Goal: Find specific page/section: Find specific page/section

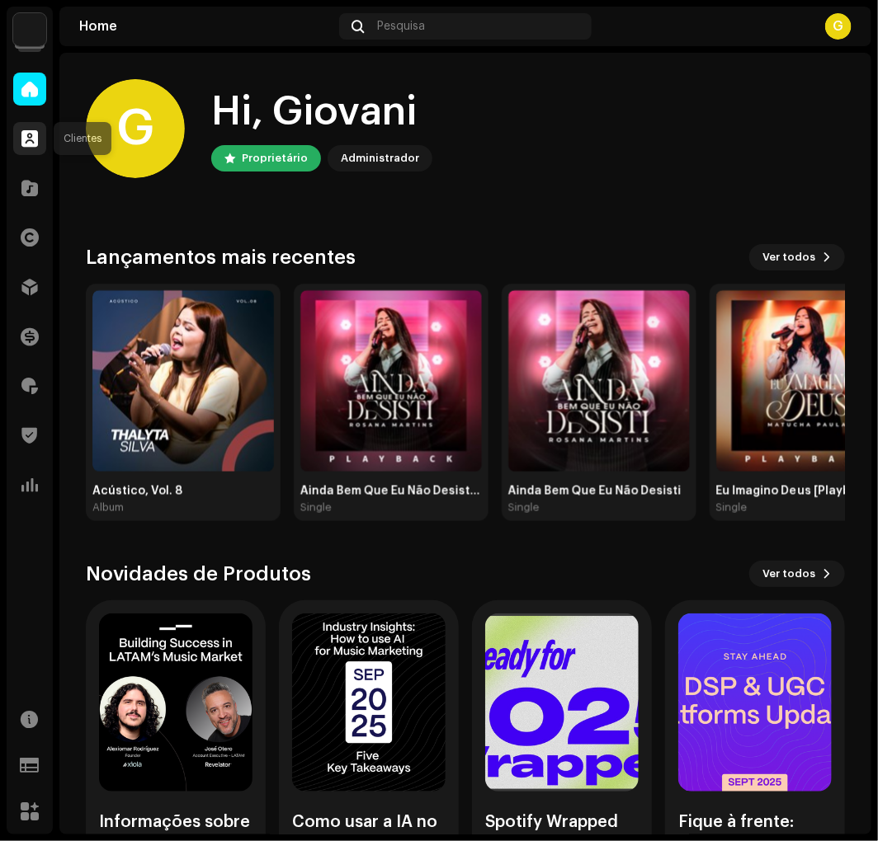
click at [40, 133] on div at bounding box center [29, 138] width 33 height 33
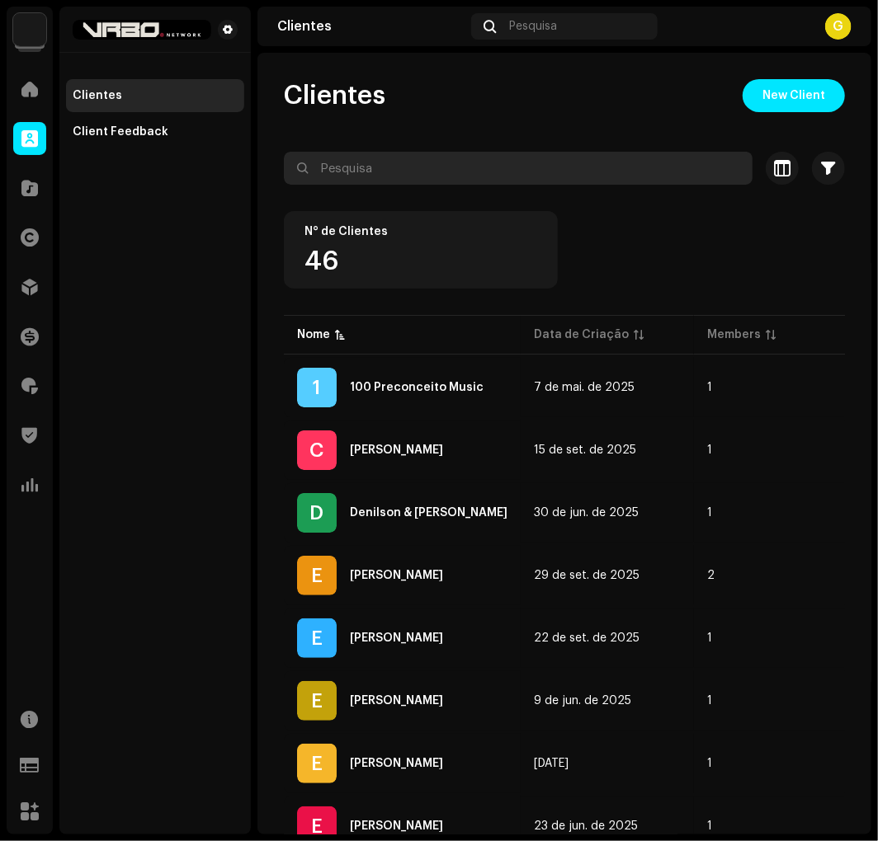
drag, startPoint x: 480, startPoint y: 188, endPoint x: 479, endPoint y: 173, distance: 14.9
click at [479, 179] on re-o-filter-bar "Selecionado 0 Selecionar todos 46 Opções Filtros Índice de confiança Block Chal…" at bounding box center [564, 181] width 561 height 59
click at [479, 173] on input "text" at bounding box center [518, 168] width 469 height 33
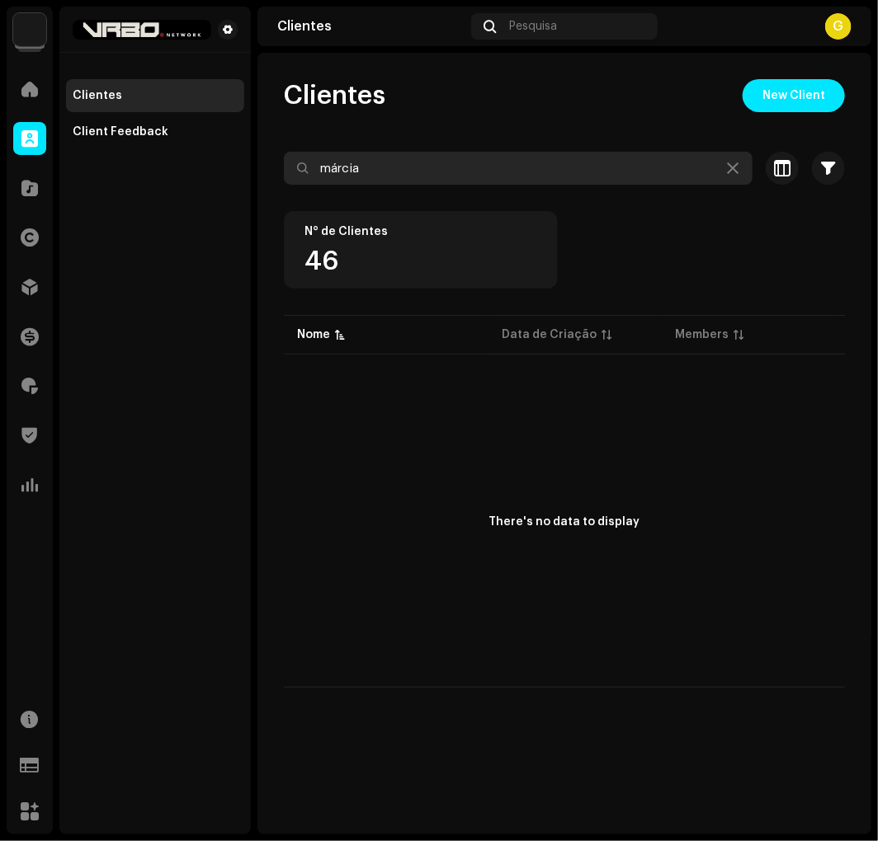
click at [401, 175] on input "márcia" at bounding box center [518, 168] width 469 height 33
type input "m"
drag, startPoint x: 398, startPoint y: 158, endPoint x: 393, endPoint y: 168, distance: 12.2
click at [391, 161] on input "márcia" at bounding box center [518, 168] width 469 height 33
paste input "[PERSON_NAME]"
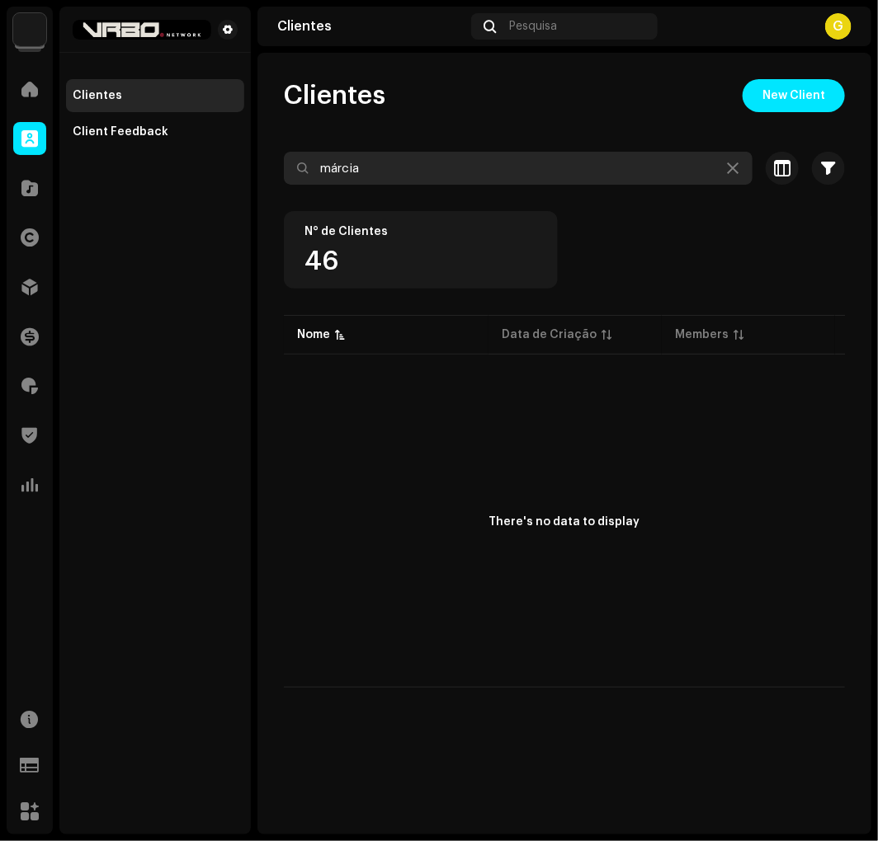
drag, startPoint x: 393, startPoint y: 168, endPoint x: 167, endPoint y: 183, distance: 226.5
click at [167, 183] on div "Vrbo Network Home Clientes Catálogo Direitos Distribuição Finanças Royalties Tr…" at bounding box center [439, 420] width 878 height 841
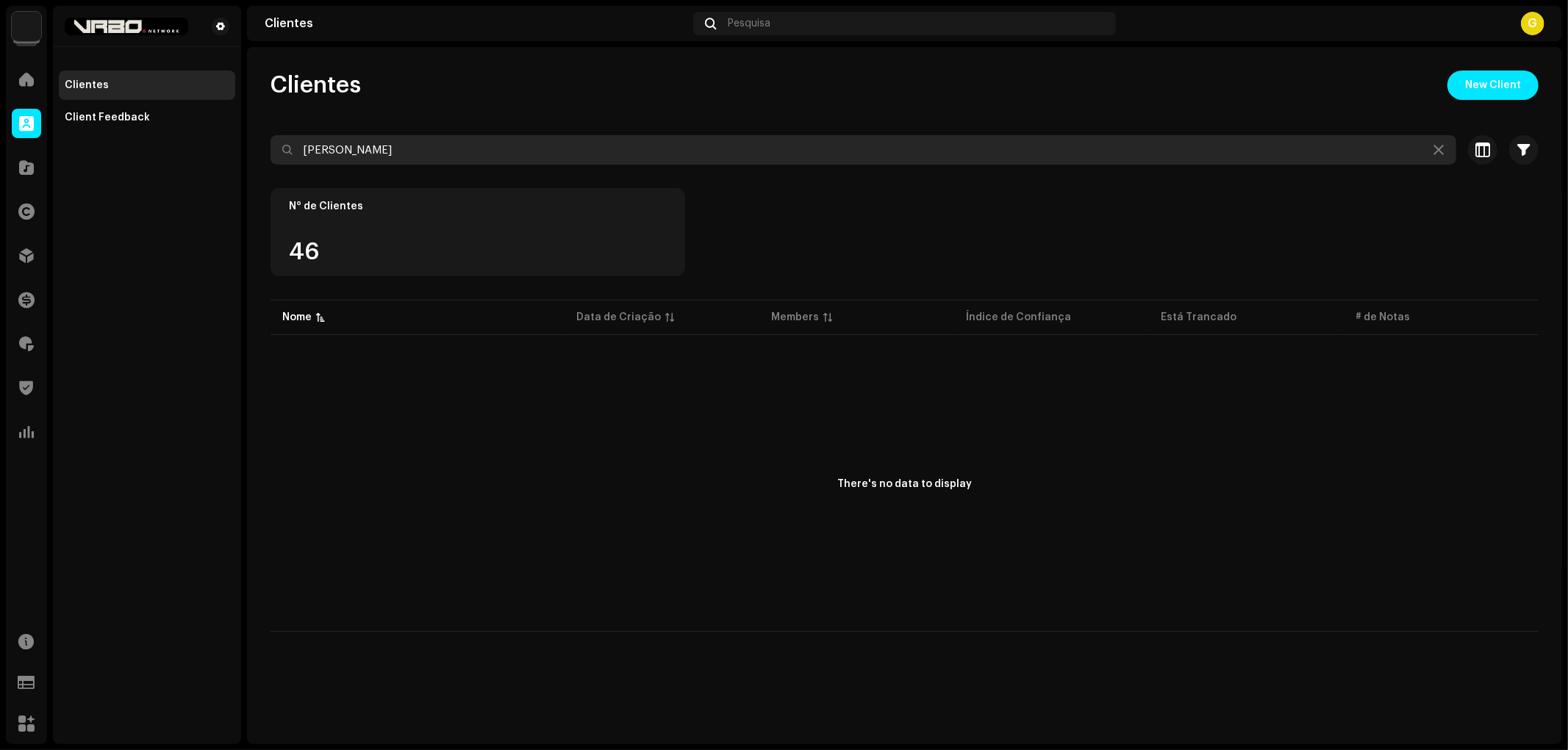
type input "[PERSON_NAME]"
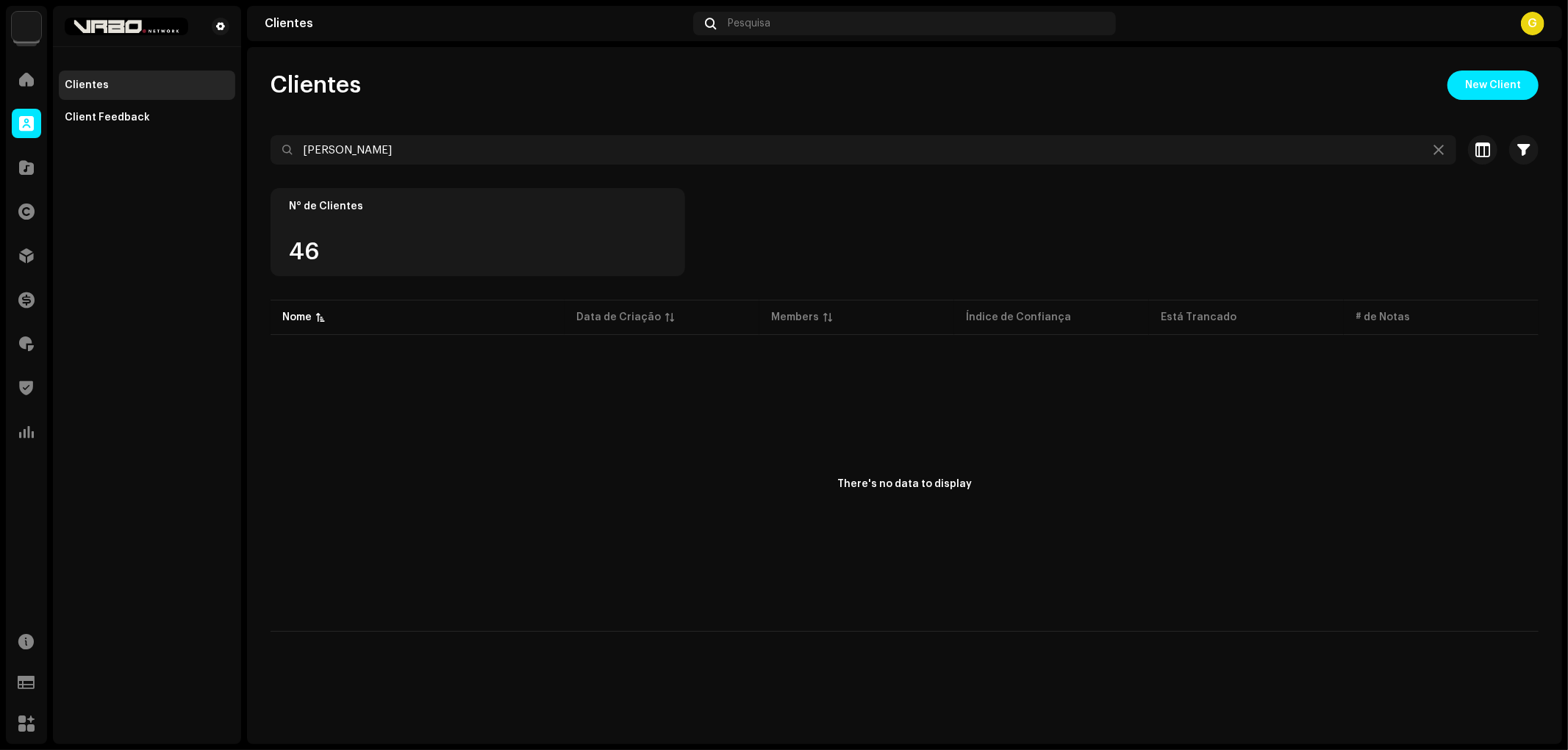
click at [781, 13] on div "G" at bounding box center [1532, 23] width 23 height 23
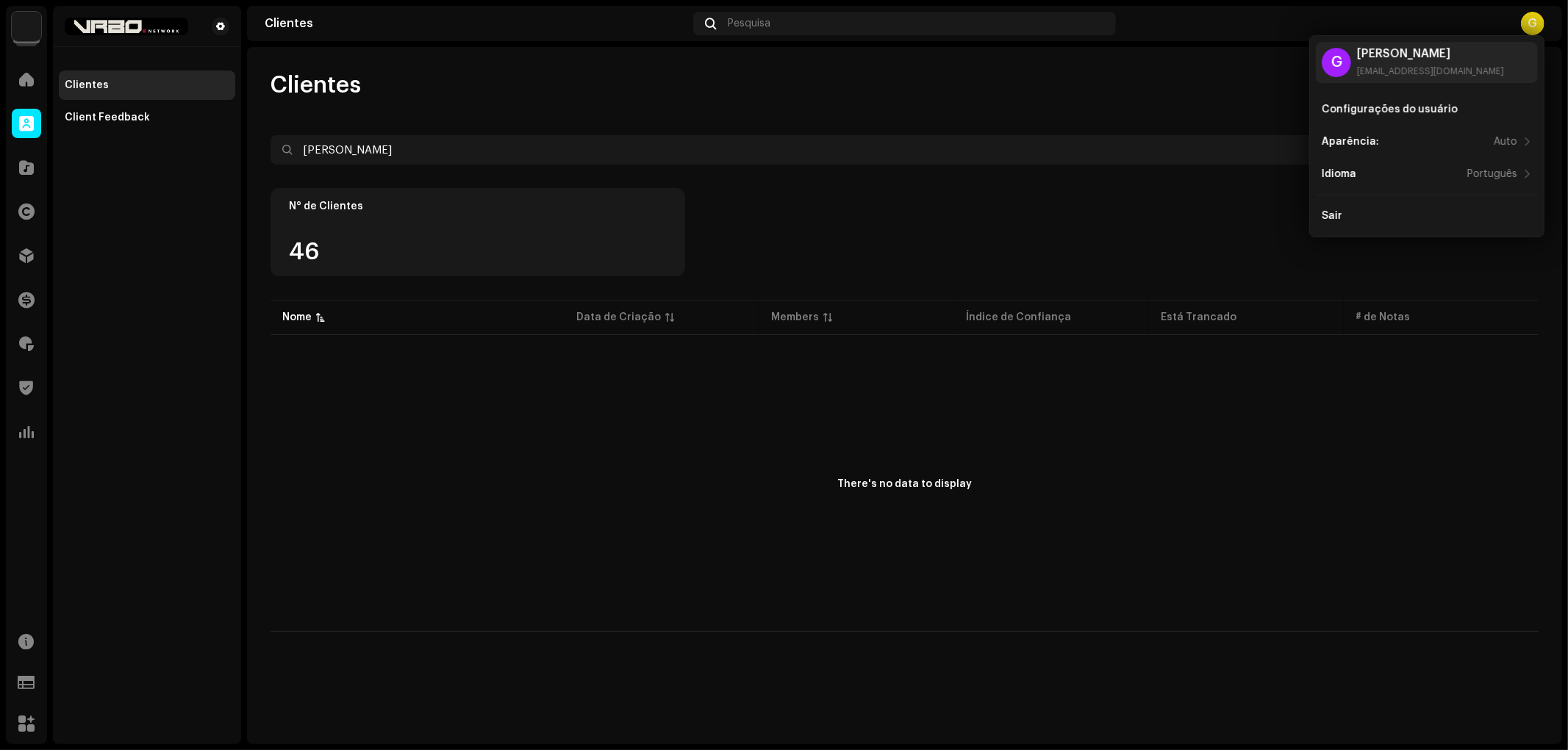
drag, startPoint x: 1536, startPoint y: 15, endPoint x: 1511, endPoint y: 30, distance: 29.2
click at [781, 24] on div "G" at bounding box center [1532, 23] width 23 height 23
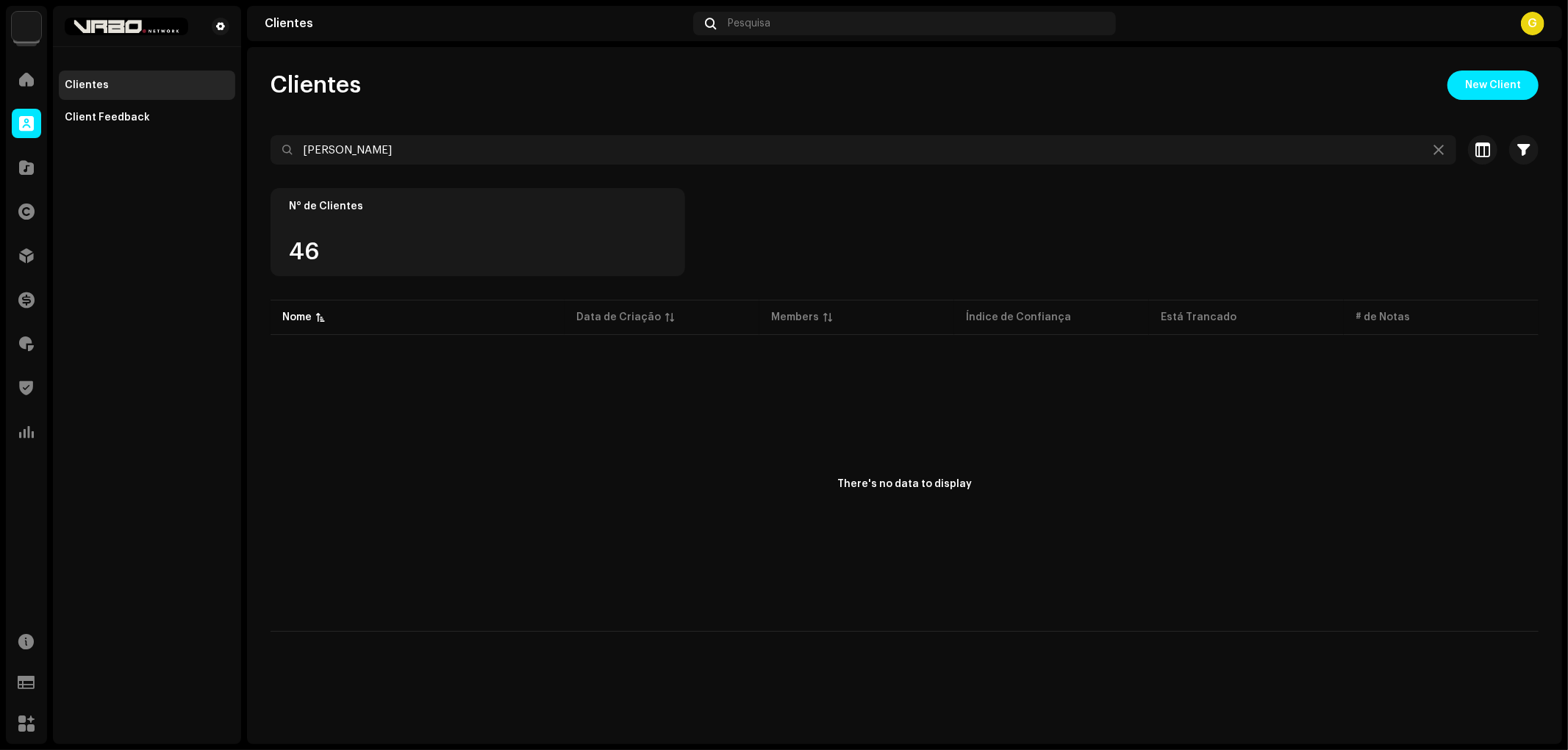
click at [16, 26] on img at bounding box center [26, 26] width 29 height 29
click at [17, 24] on img at bounding box center [26, 26] width 29 height 29
click at [781, 15] on div "Clientes Pesquisa G" at bounding box center [904, 24] width 1315 height 36
click at [781, 24] on div "G" at bounding box center [1532, 23] width 23 height 23
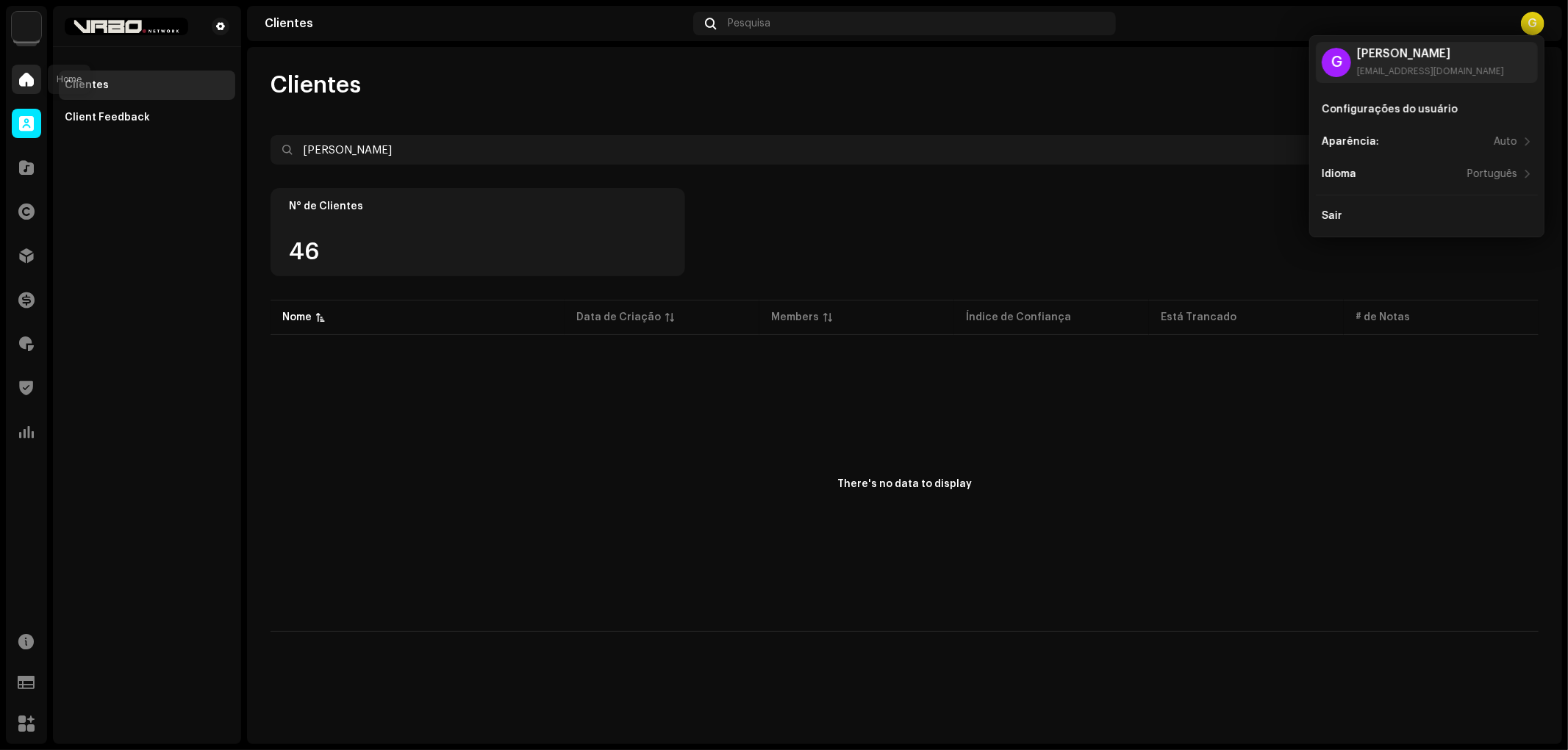
click at [23, 84] on span at bounding box center [26, 78] width 14 height 12
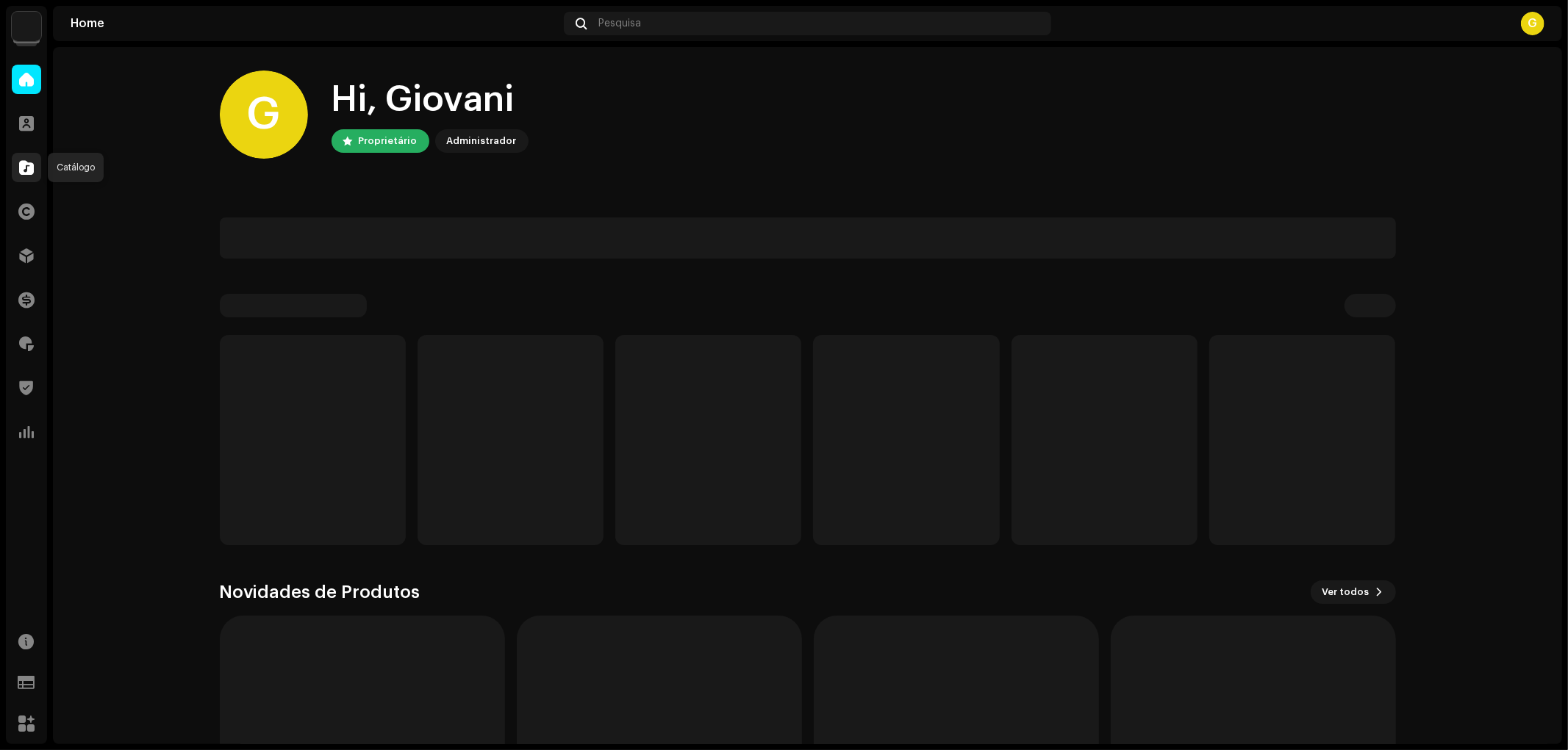
click at [20, 166] on span at bounding box center [26, 167] width 14 height 12
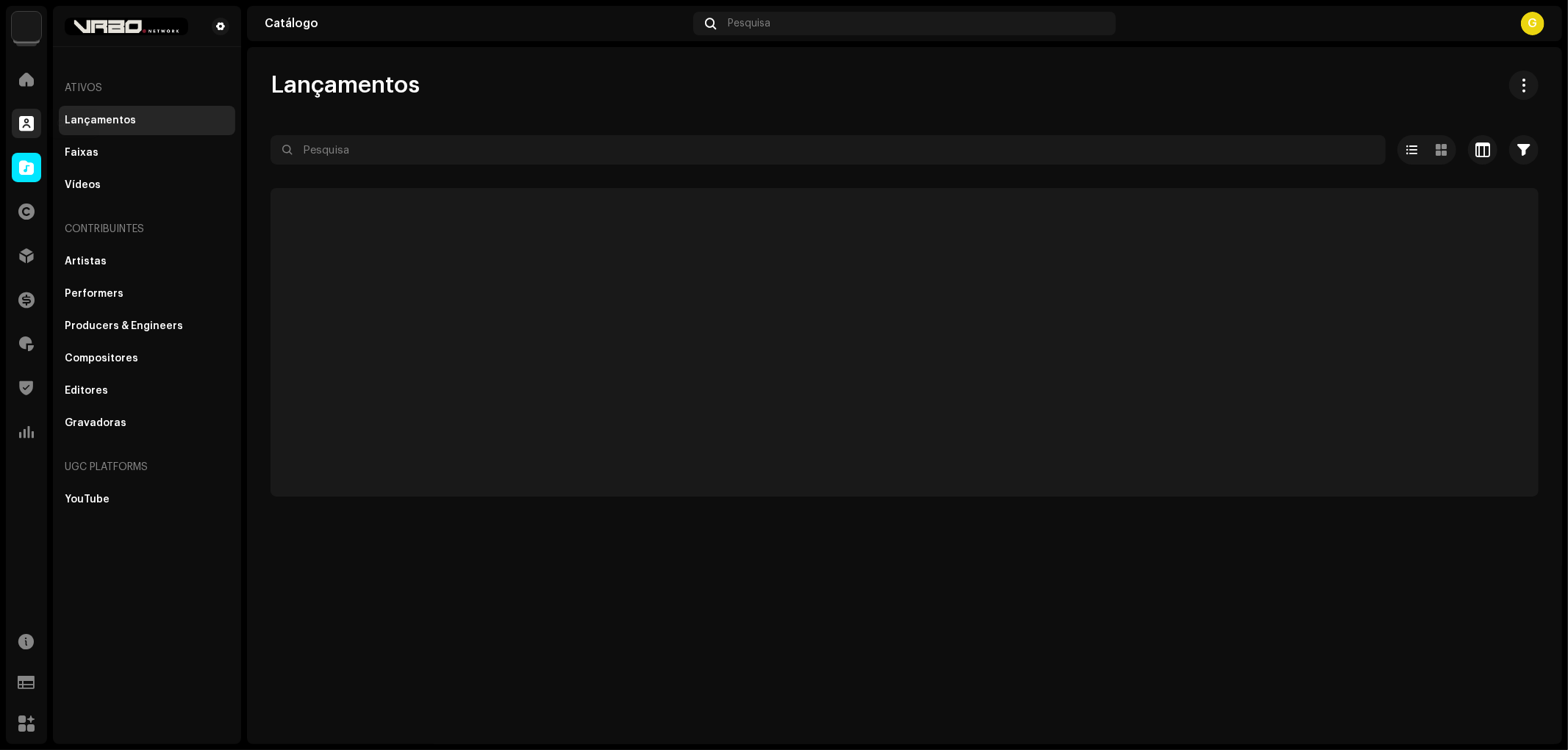
click at [33, 132] on div at bounding box center [26, 123] width 29 height 29
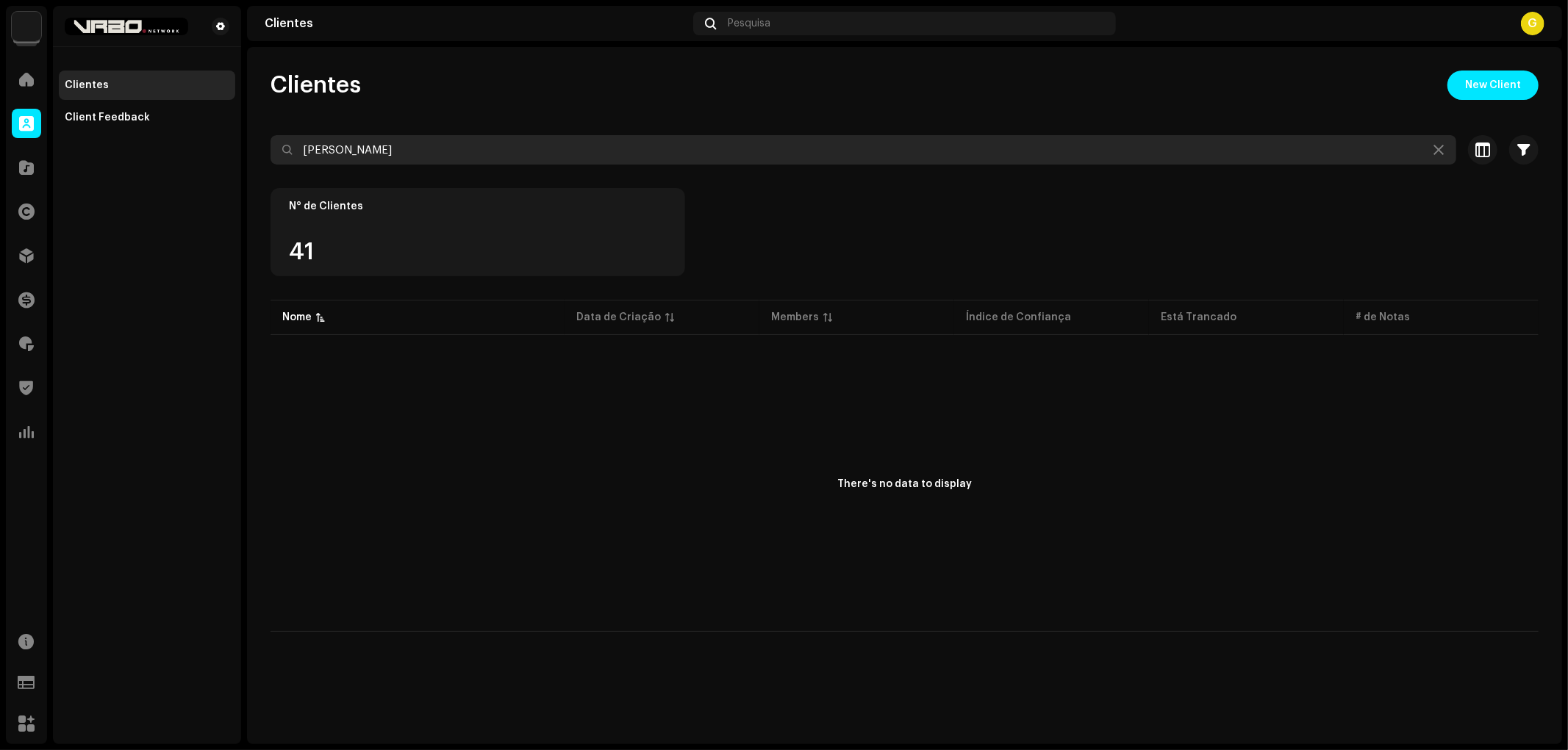
click at [391, 158] on input "[PERSON_NAME]" at bounding box center [863, 150] width 1186 height 29
click at [241, 149] on div "Vrbo Network Home Clientes Catálogo Direitos Distribuição Finanças Royalties Tr…" at bounding box center [784, 375] width 1568 height 750
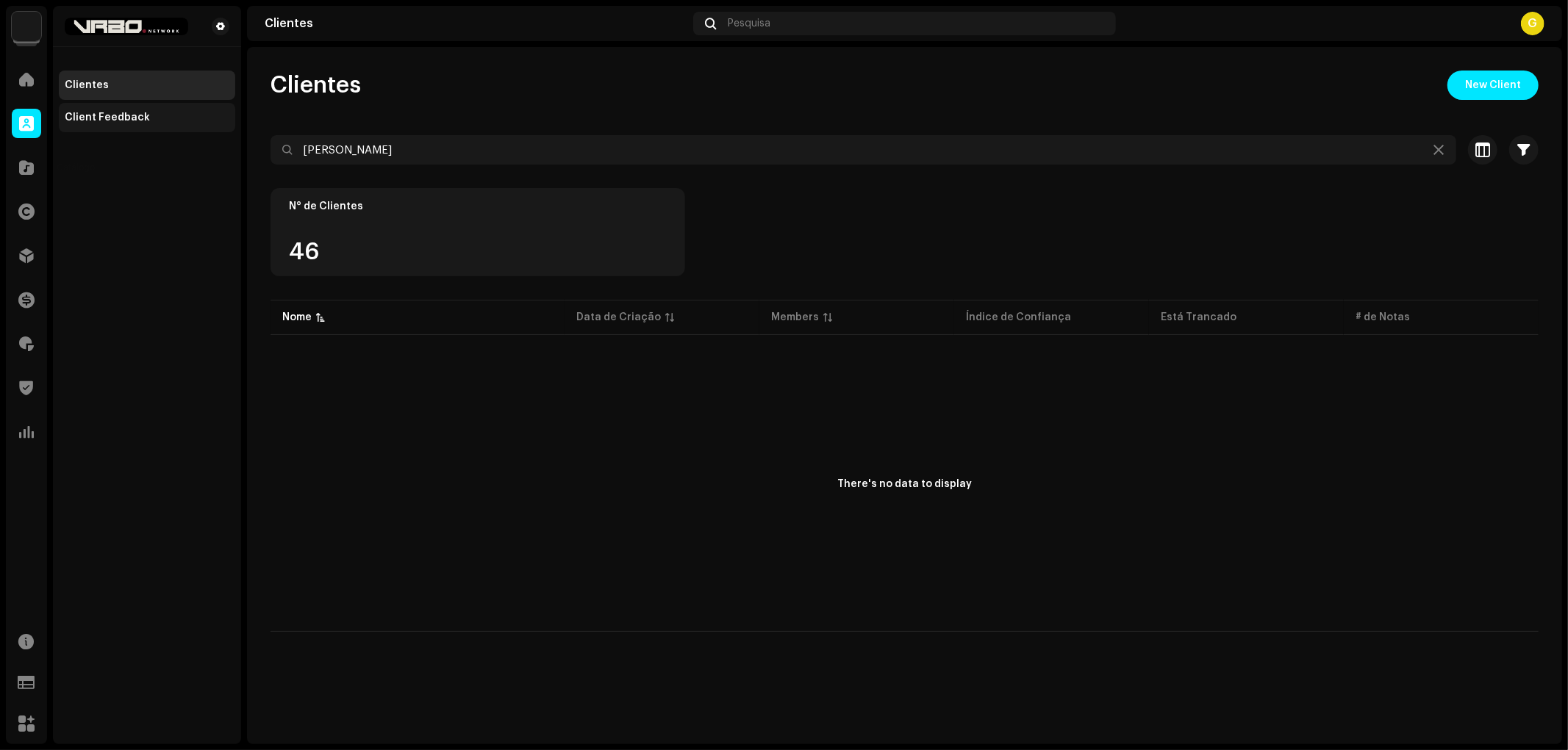
click at [100, 128] on div "Client Feedback" at bounding box center [147, 117] width 176 height 29
click at [103, 120] on div "Client Feedback" at bounding box center [108, 117] width 86 height 12
click at [23, 257] on span at bounding box center [26, 255] width 14 height 12
click at [23, 258] on span at bounding box center [26, 255] width 14 height 12
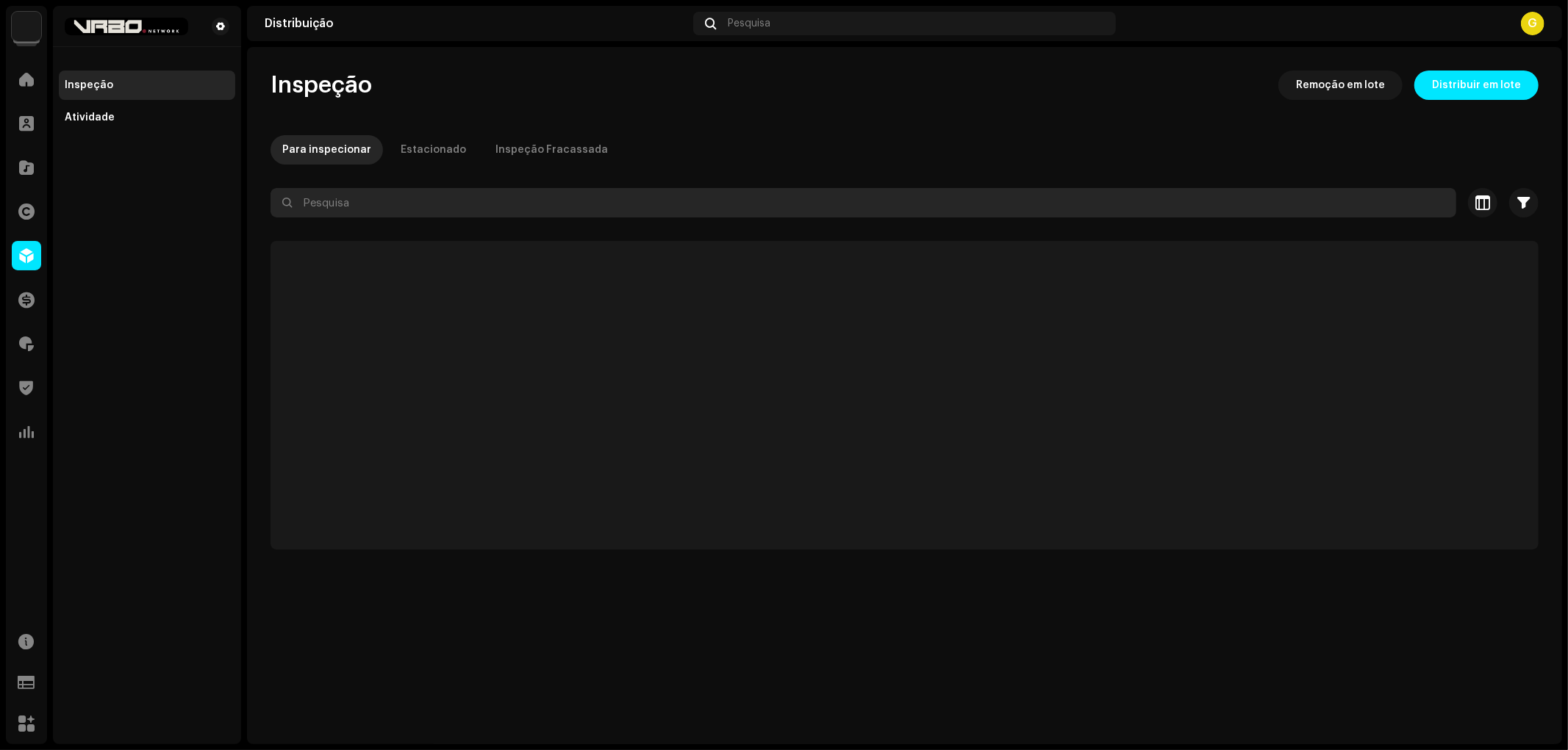
drag, startPoint x: 360, startPoint y: 219, endPoint x: 369, endPoint y: 208, distance: 14.2
click at [367, 210] on re-o-filter-bar "Selecionado 0 Selecionar todos Opções Filtros Índice de confiança Block Challen…" at bounding box center [904, 214] width 1268 height 53
click at [369, 208] on input "text" at bounding box center [863, 202] width 1186 height 29
paste input "[PERSON_NAME]"
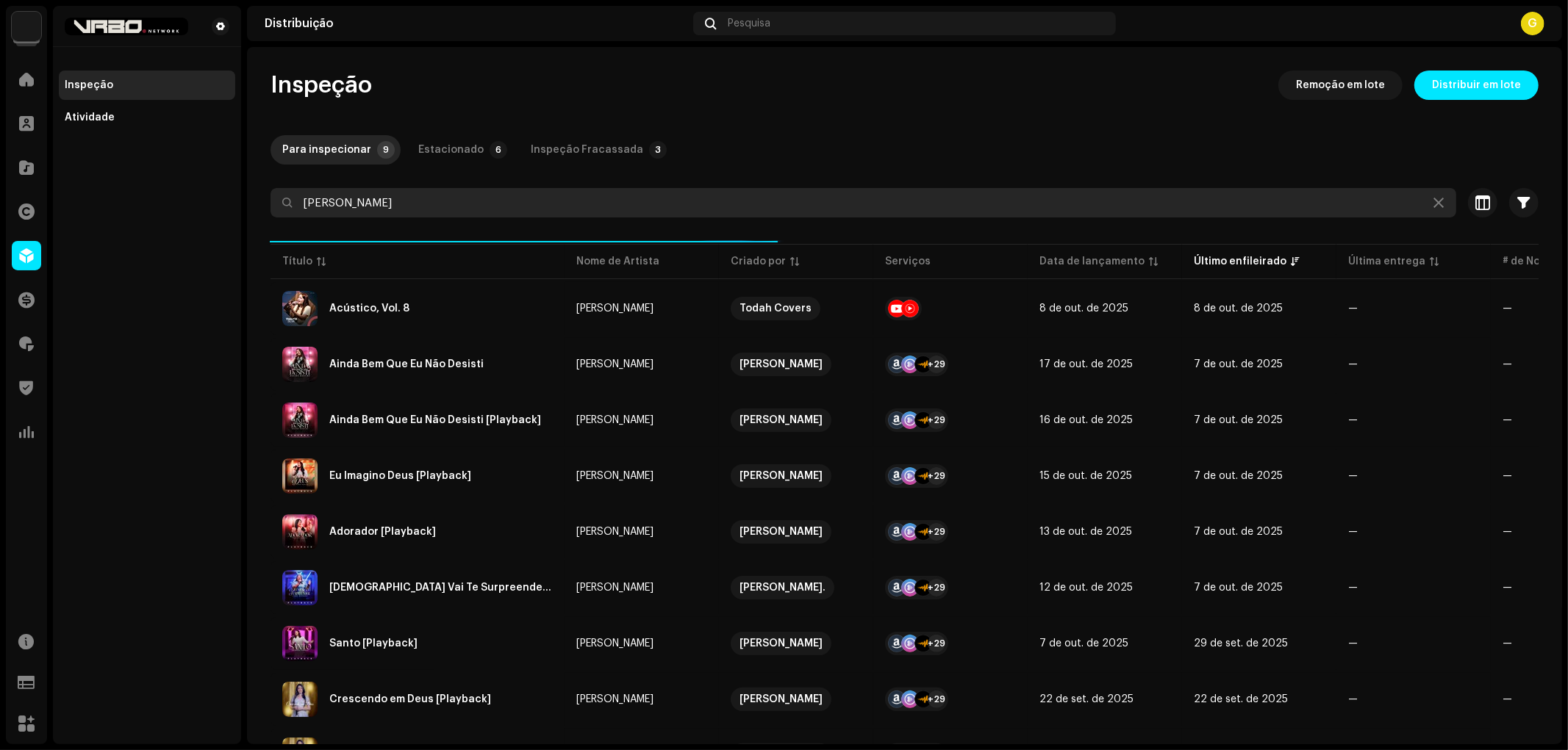
click at [405, 203] on input "[PERSON_NAME]" at bounding box center [863, 202] width 1186 height 29
type input "M"
type input "[PERSON_NAME]"
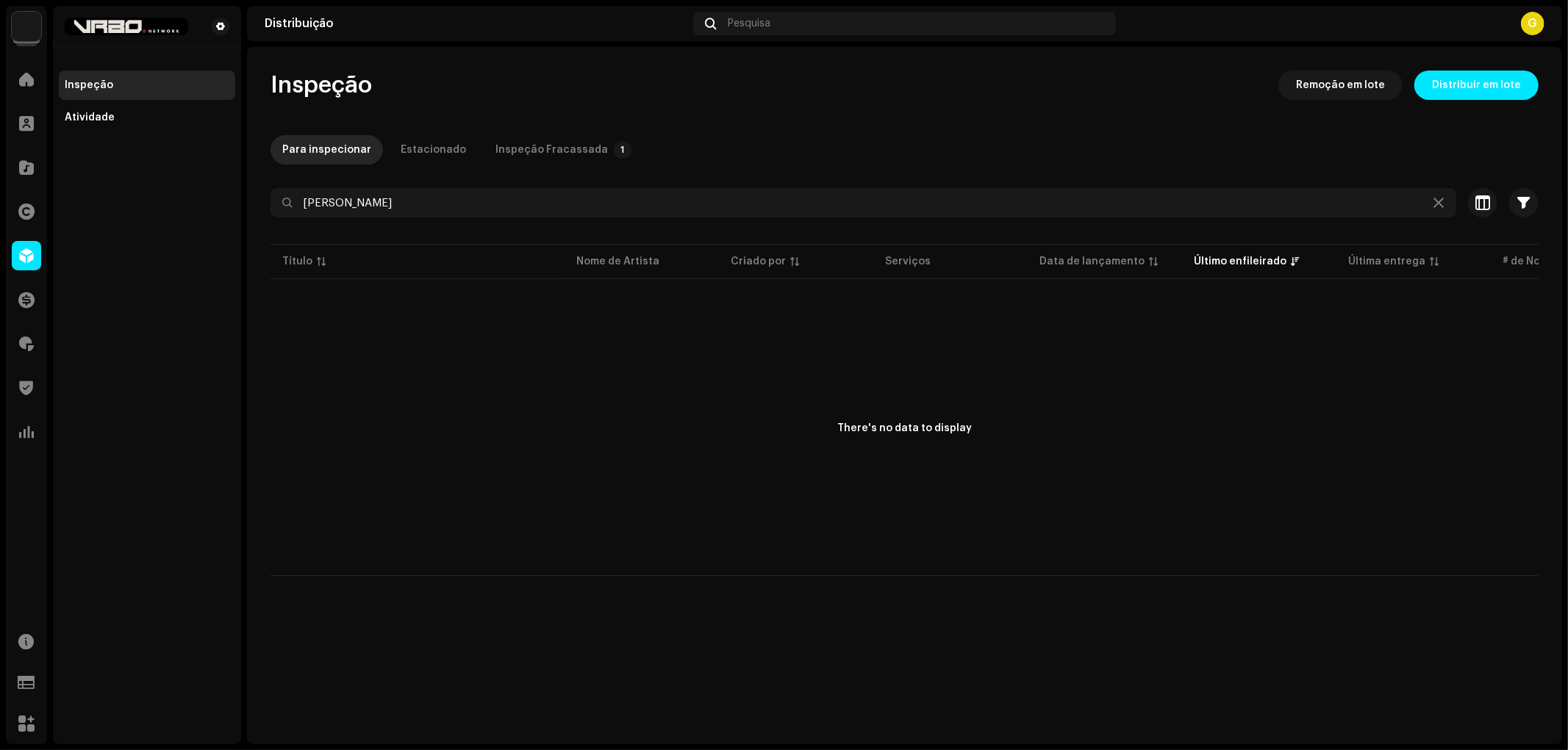
click at [781, 24] on div "G" at bounding box center [1532, 23] width 23 height 23
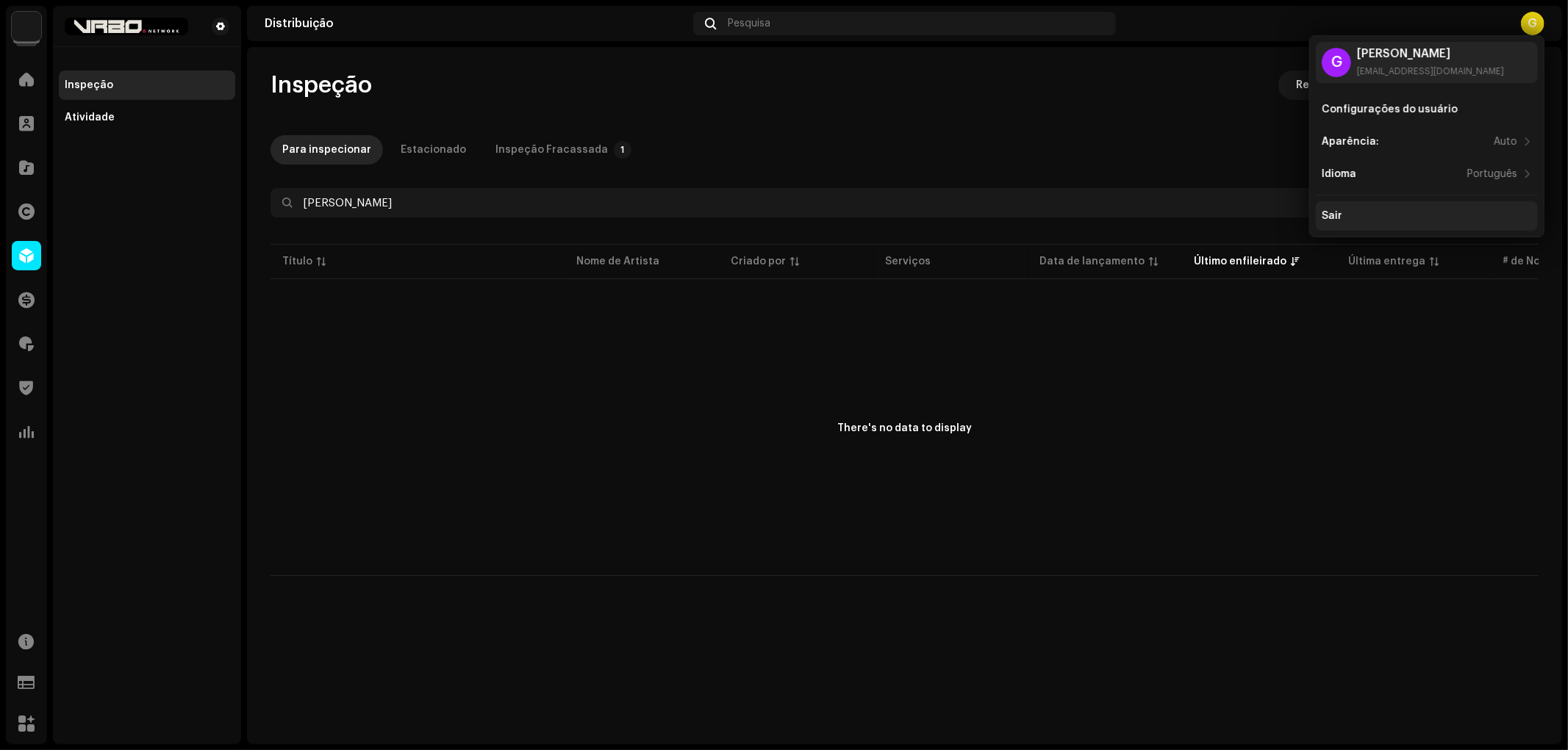
click at [781, 220] on div "Sair" at bounding box center [1426, 216] width 210 height 12
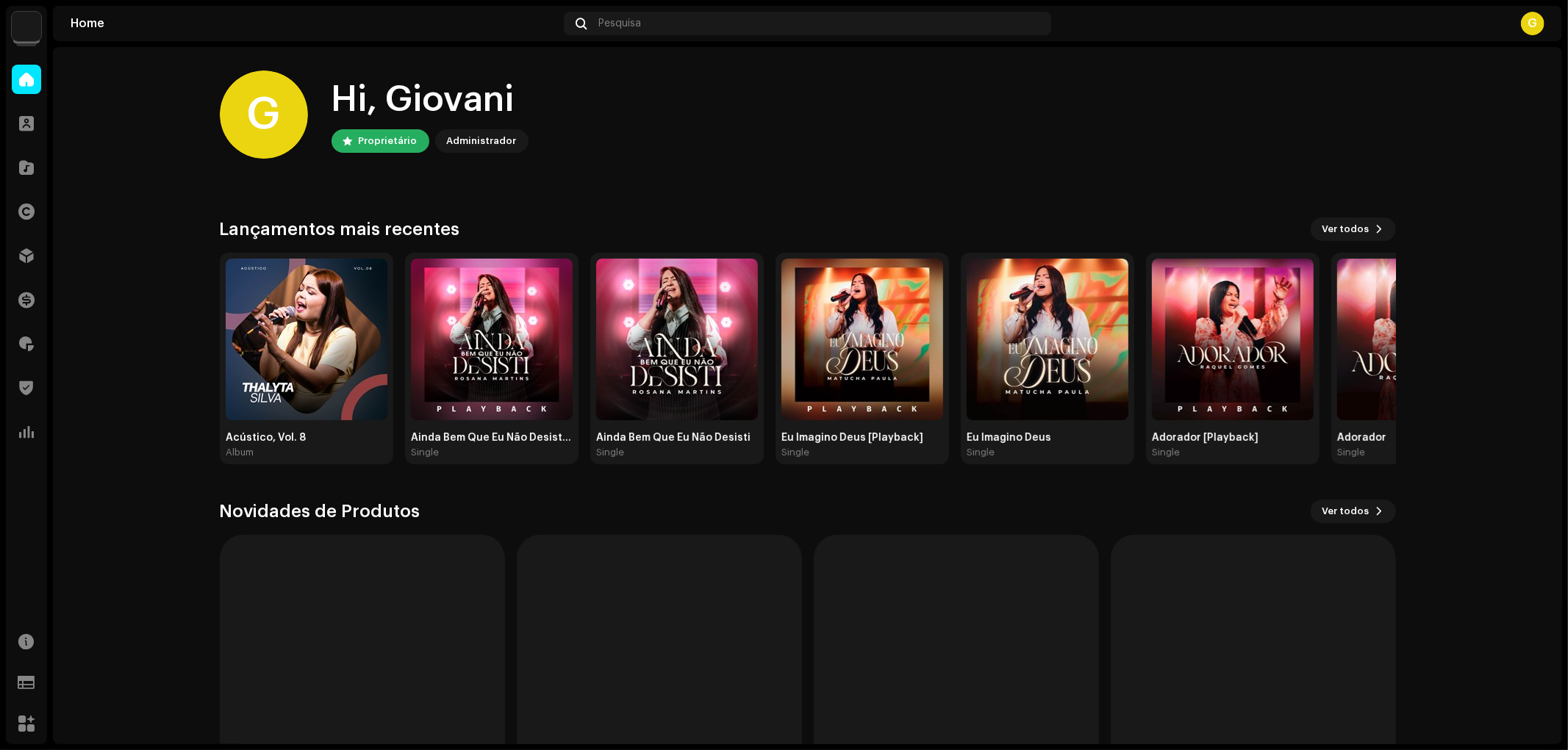
click at [1526, 26] on div "G" at bounding box center [1532, 23] width 23 height 23
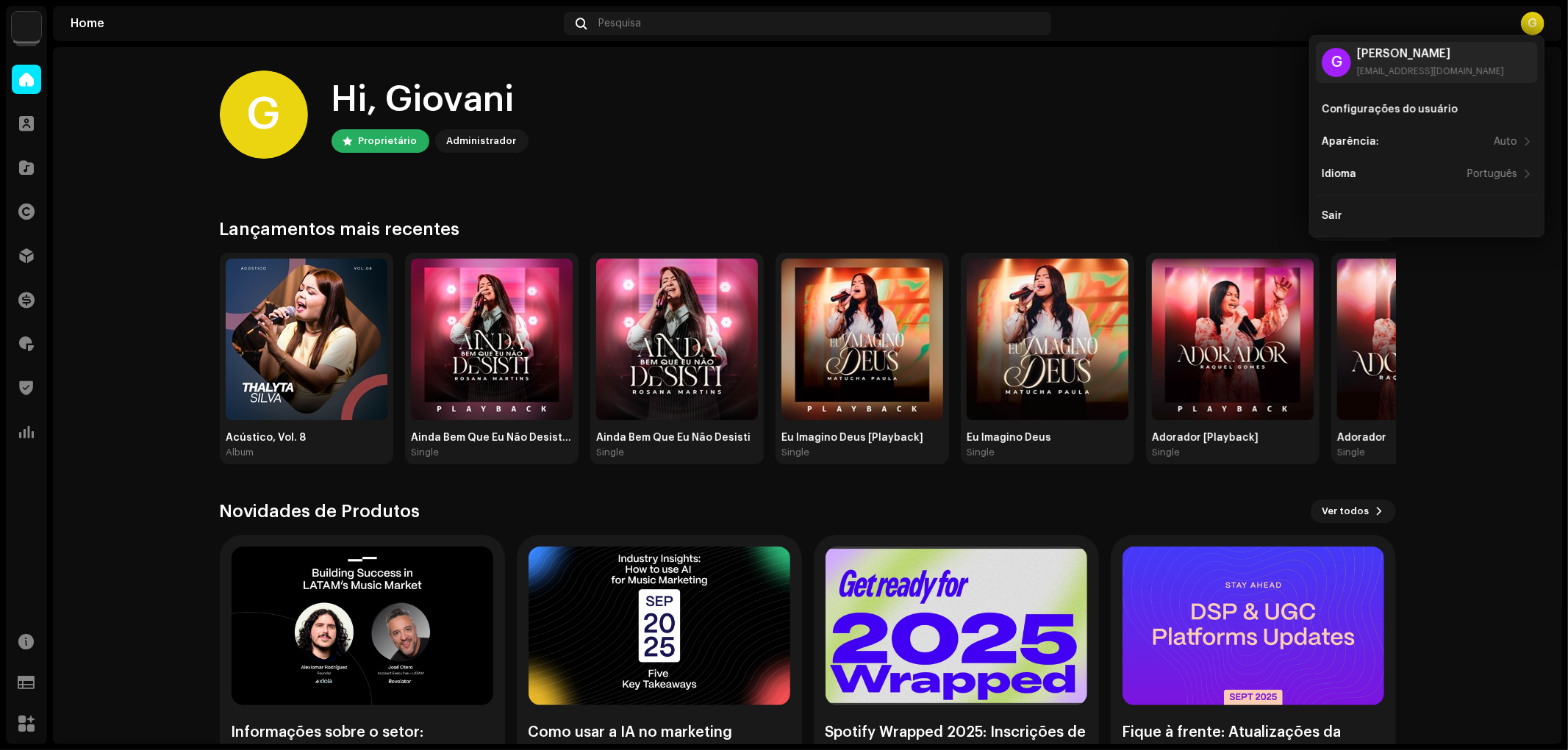
click at [25, 28] on img at bounding box center [26, 26] width 29 height 29
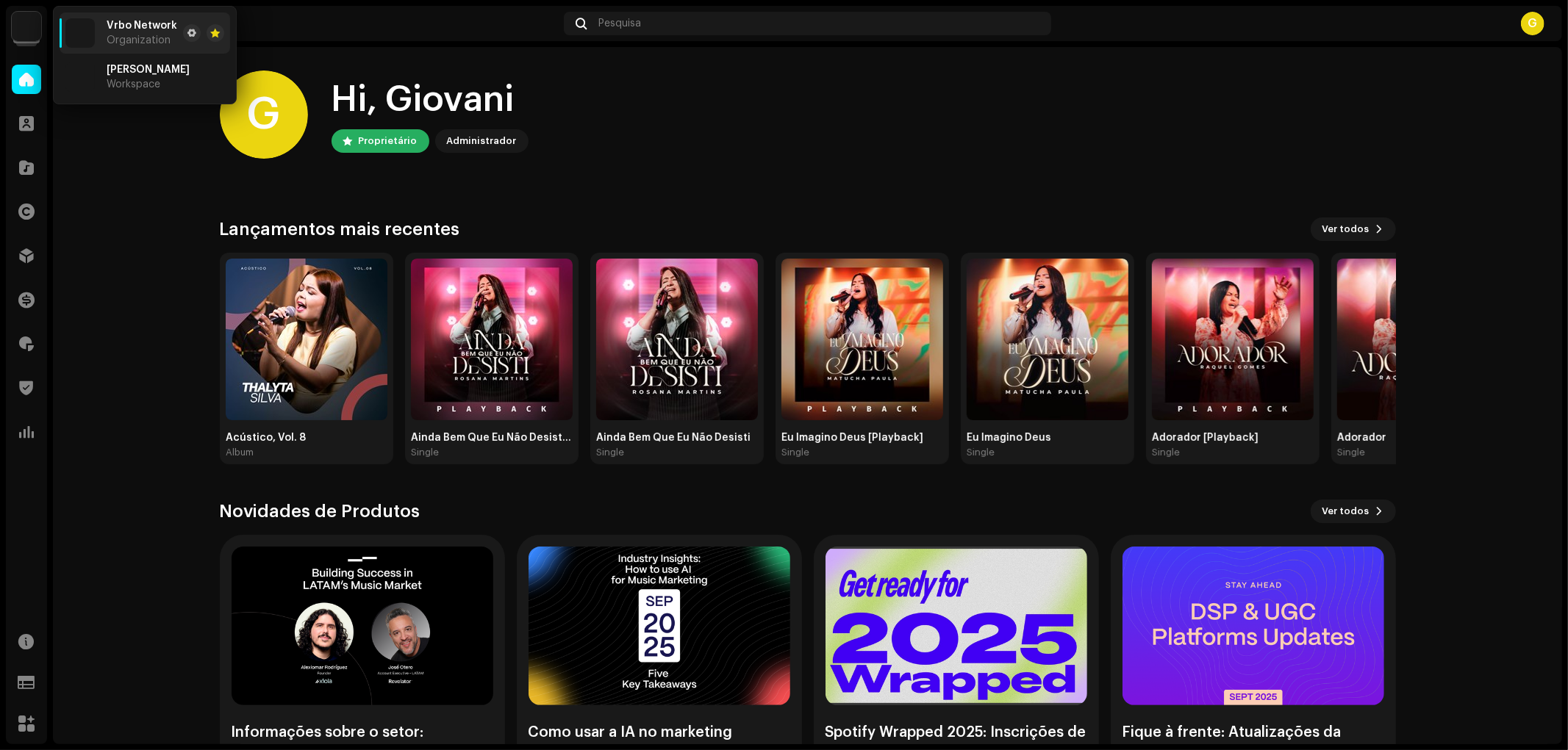
click at [25, 28] on img at bounding box center [26, 26] width 29 height 29
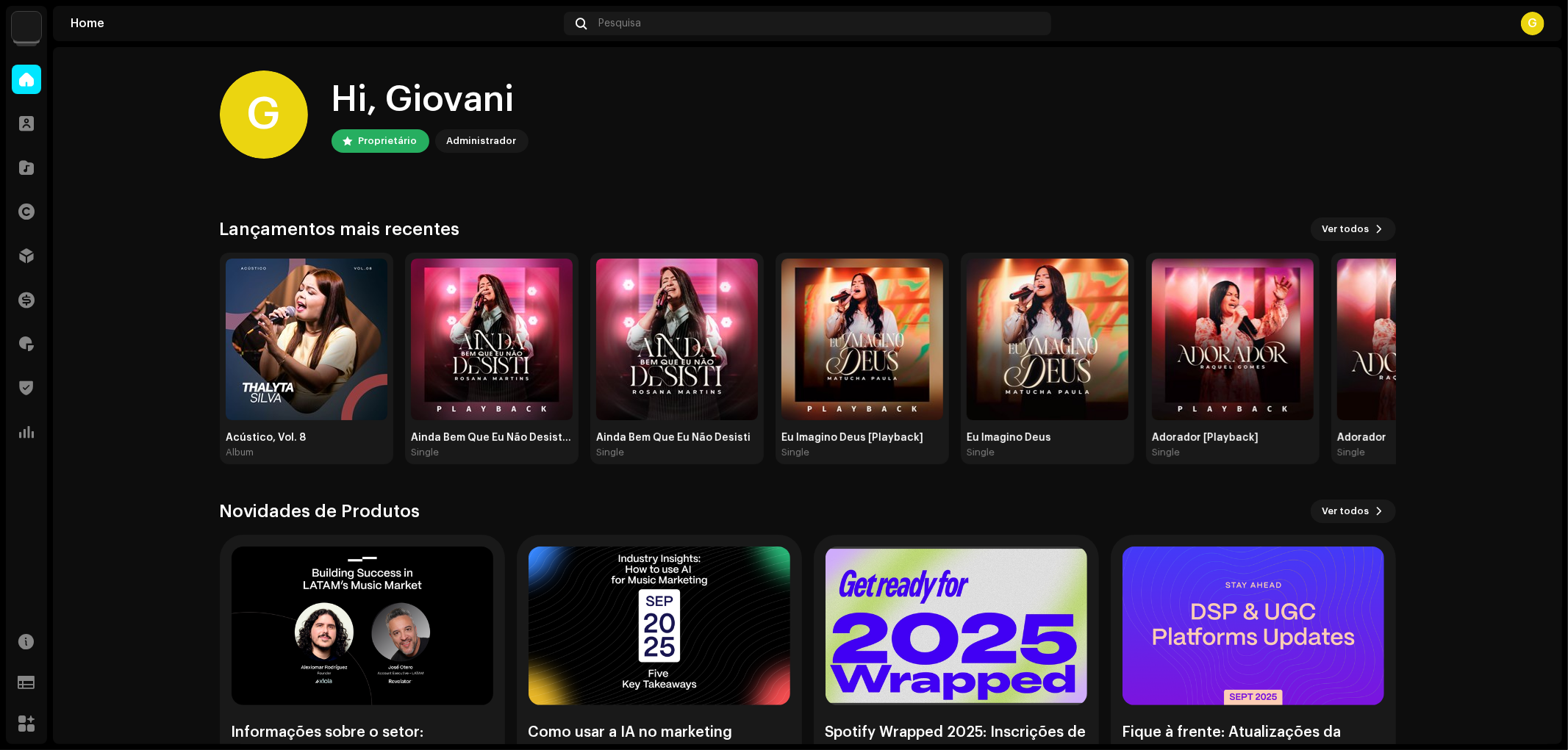
click at [1537, 14] on div "G" at bounding box center [1532, 23] width 23 height 23
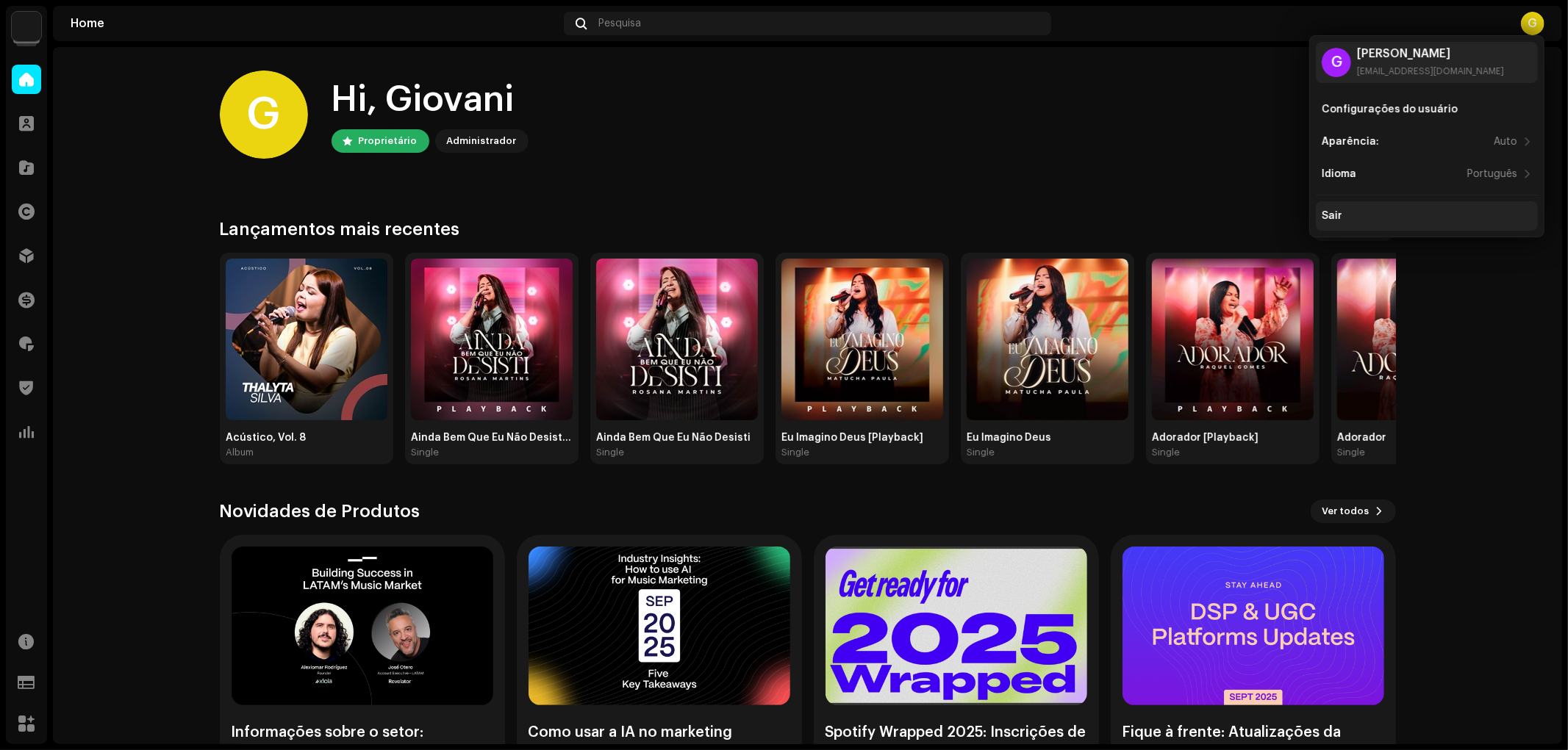
click at [1387, 211] on div "Sair" at bounding box center [1426, 216] width 210 height 12
